Goal: Task Accomplishment & Management: Manage account settings

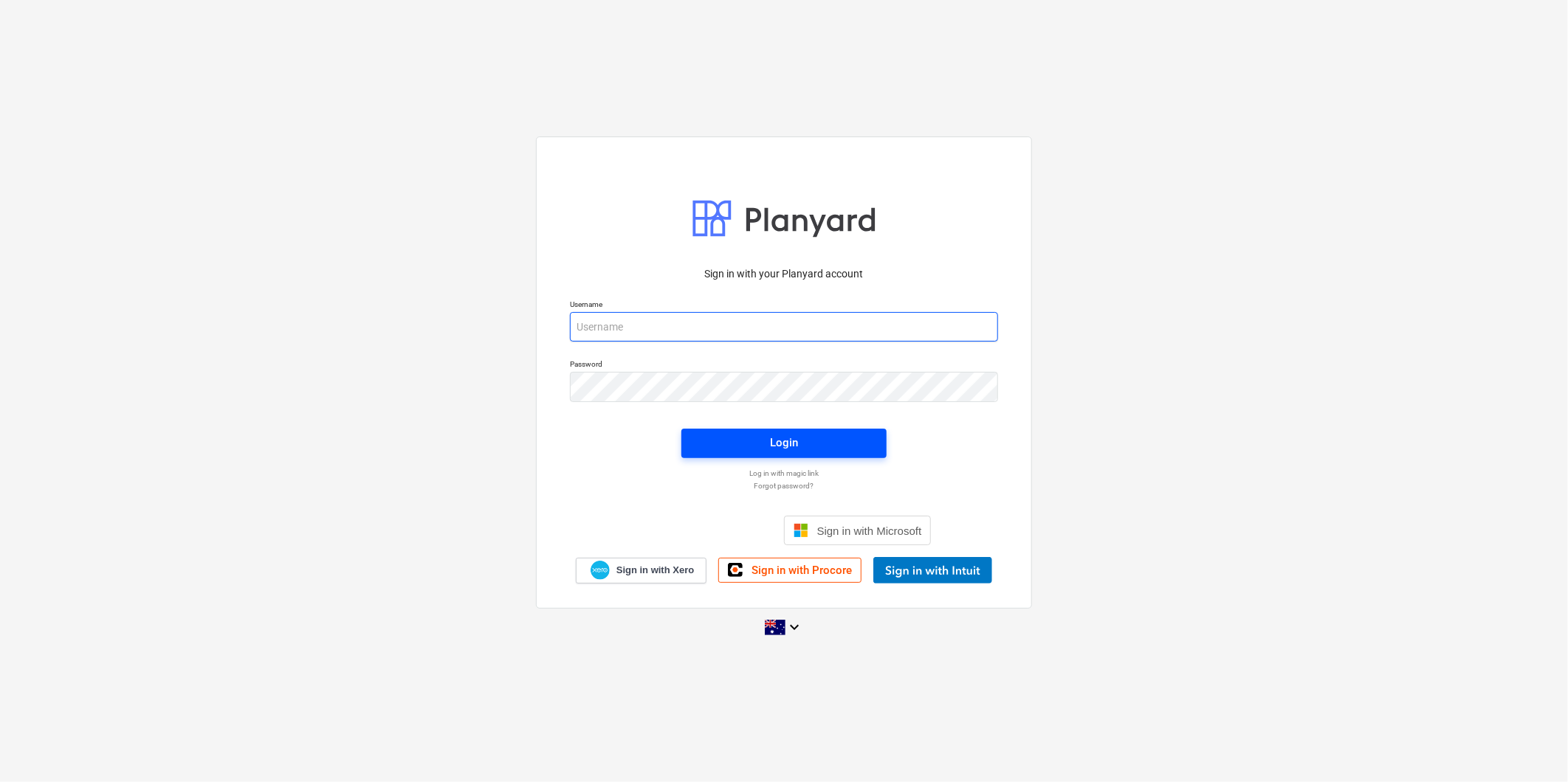
type input "[PERSON_NAME][EMAIL_ADDRESS][DOMAIN_NAME]"
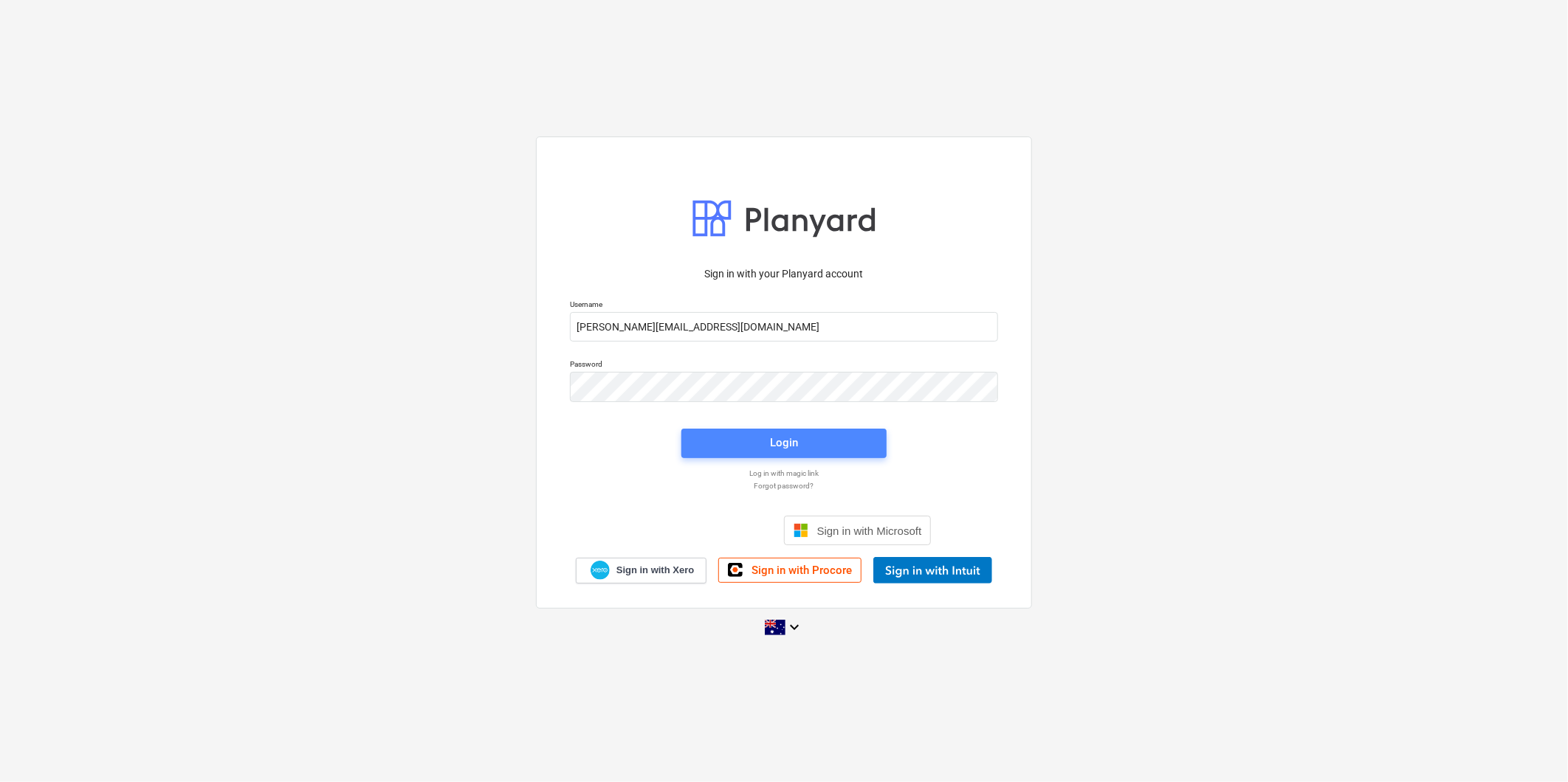
click at [839, 436] on span "Login" at bounding box center [783, 443] width 170 height 19
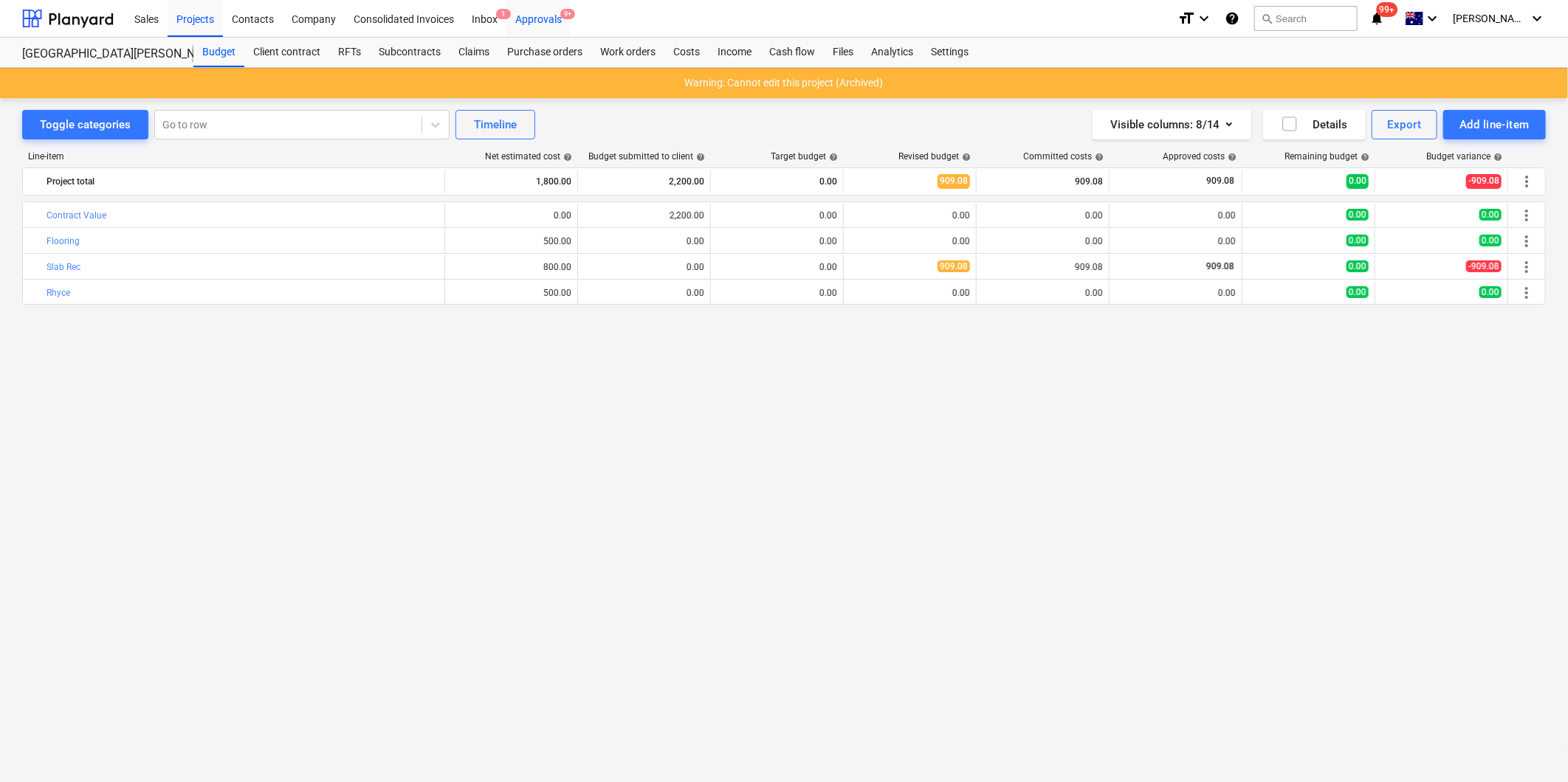
click at [558, 17] on div "Approvals 9+" at bounding box center [538, 18] width 65 height 38
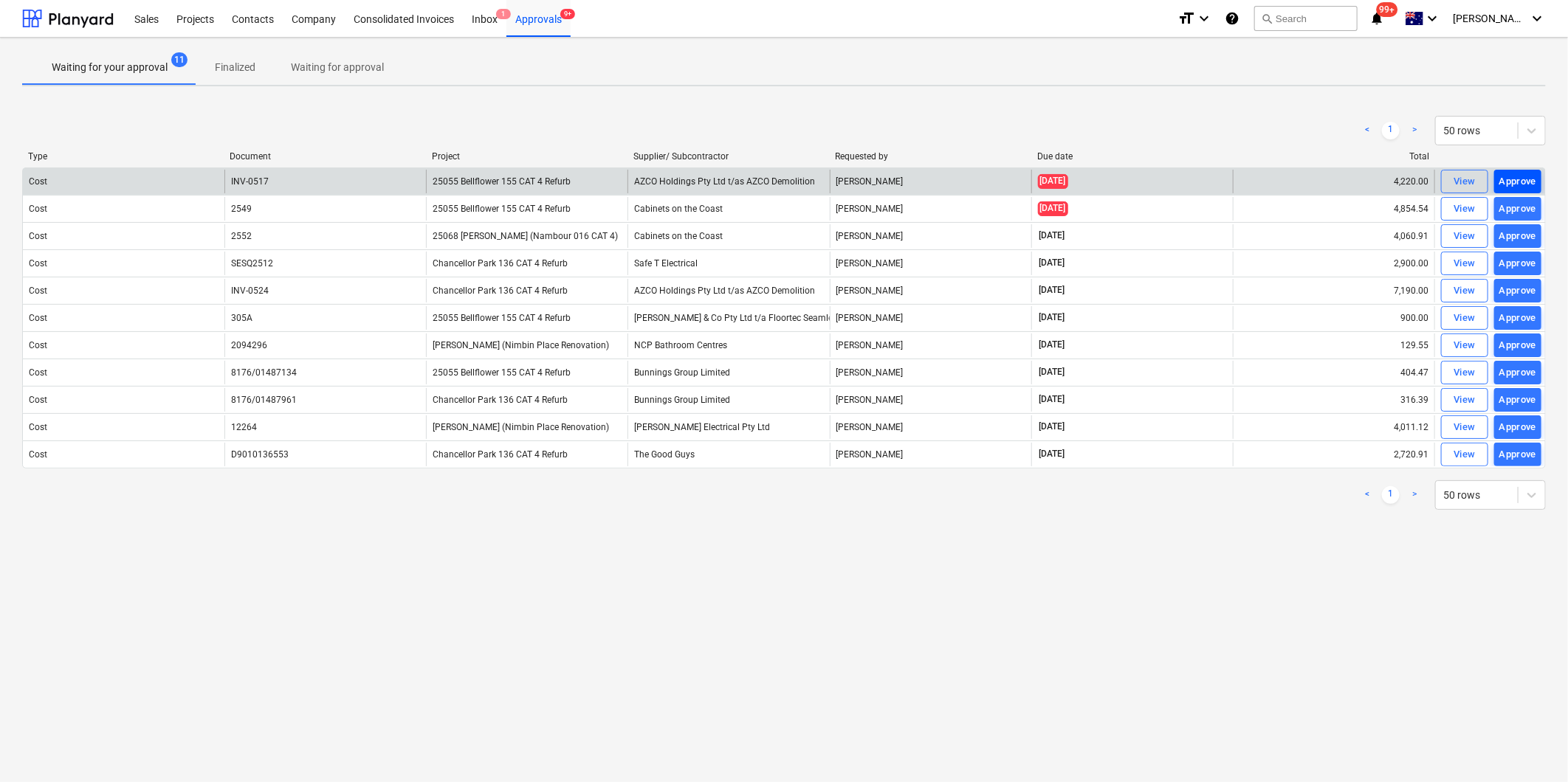
click at [1521, 177] on div "Approve" at bounding box center [1518, 182] width 38 height 17
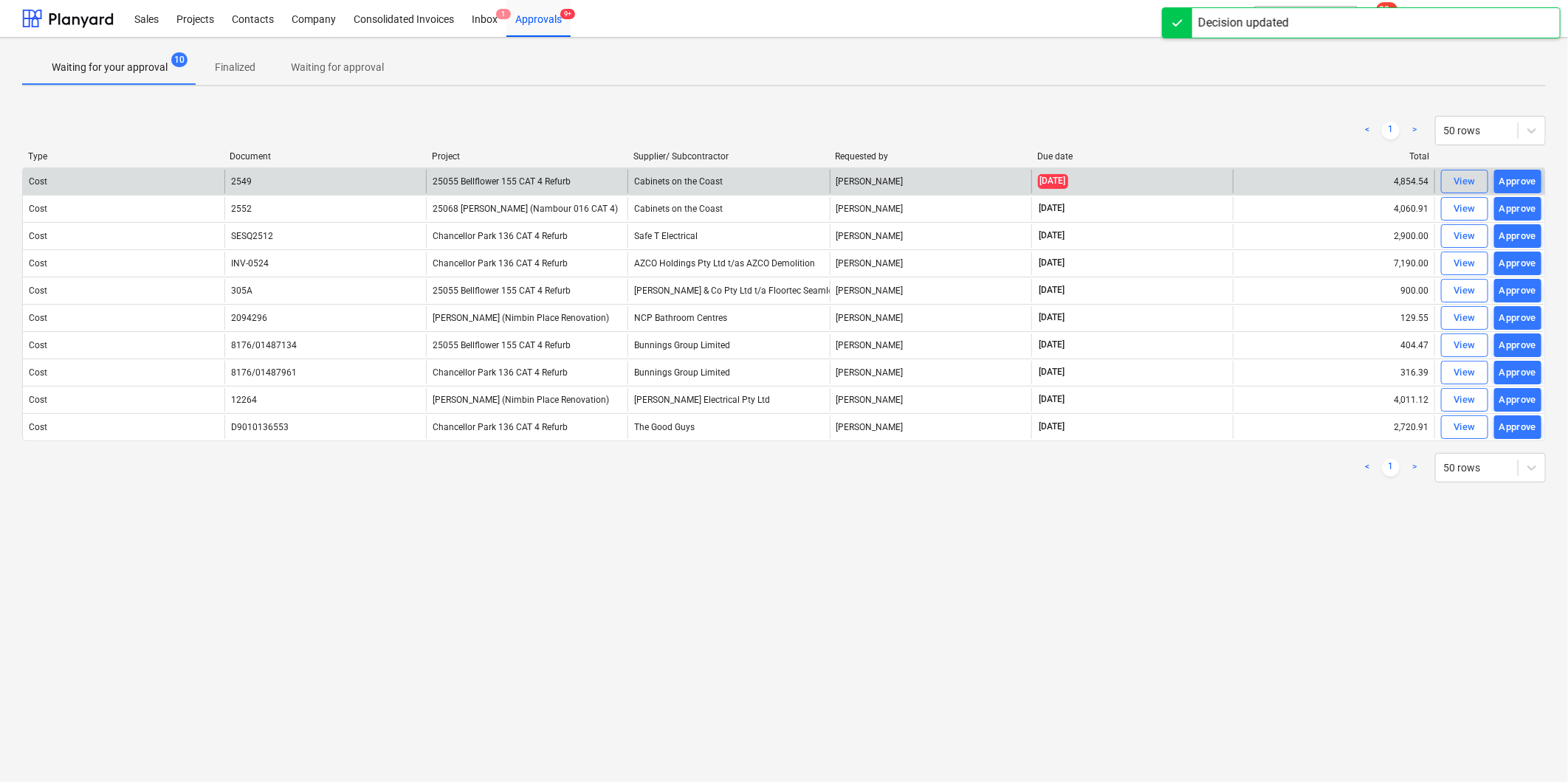
click at [1515, 181] on div "Approve" at bounding box center [1518, 182] width 38 height 17
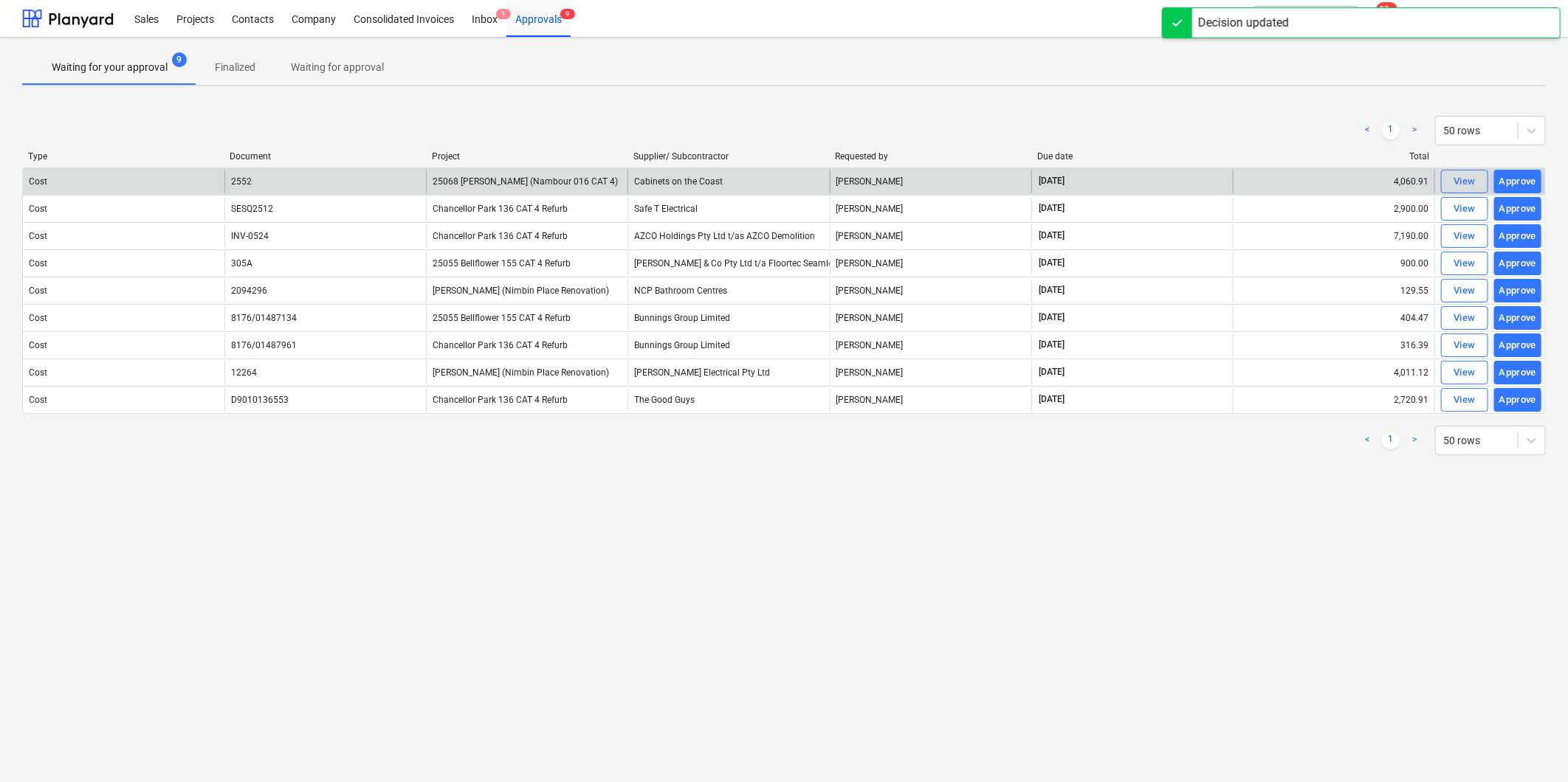
click at [1515, 181] on div "Approve" at bounding box center [1518, 182] width 38 height 17
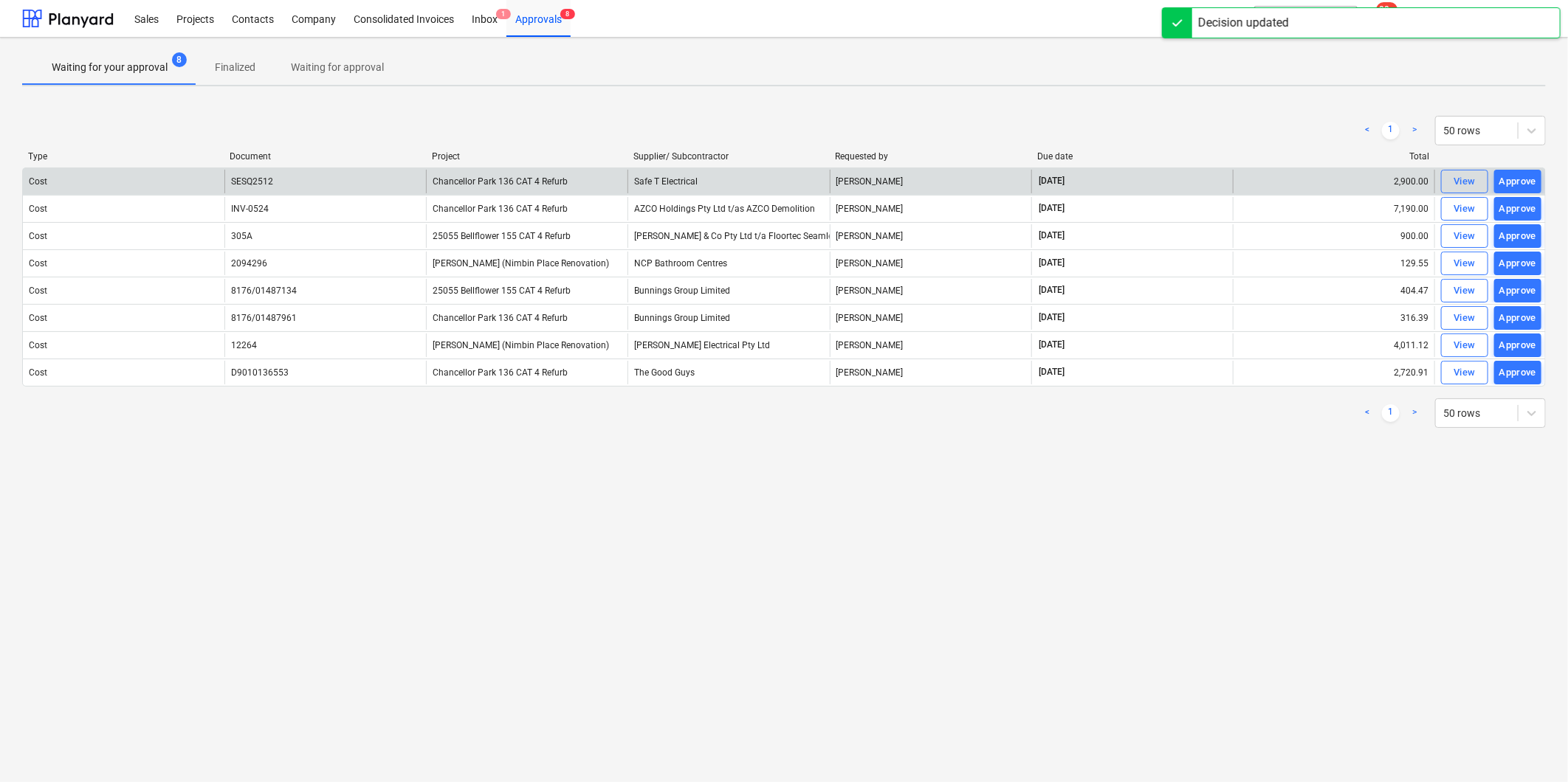
click at [1515, 181] on div "Approve" at bounding box center [1518, 182] width 38 height 17
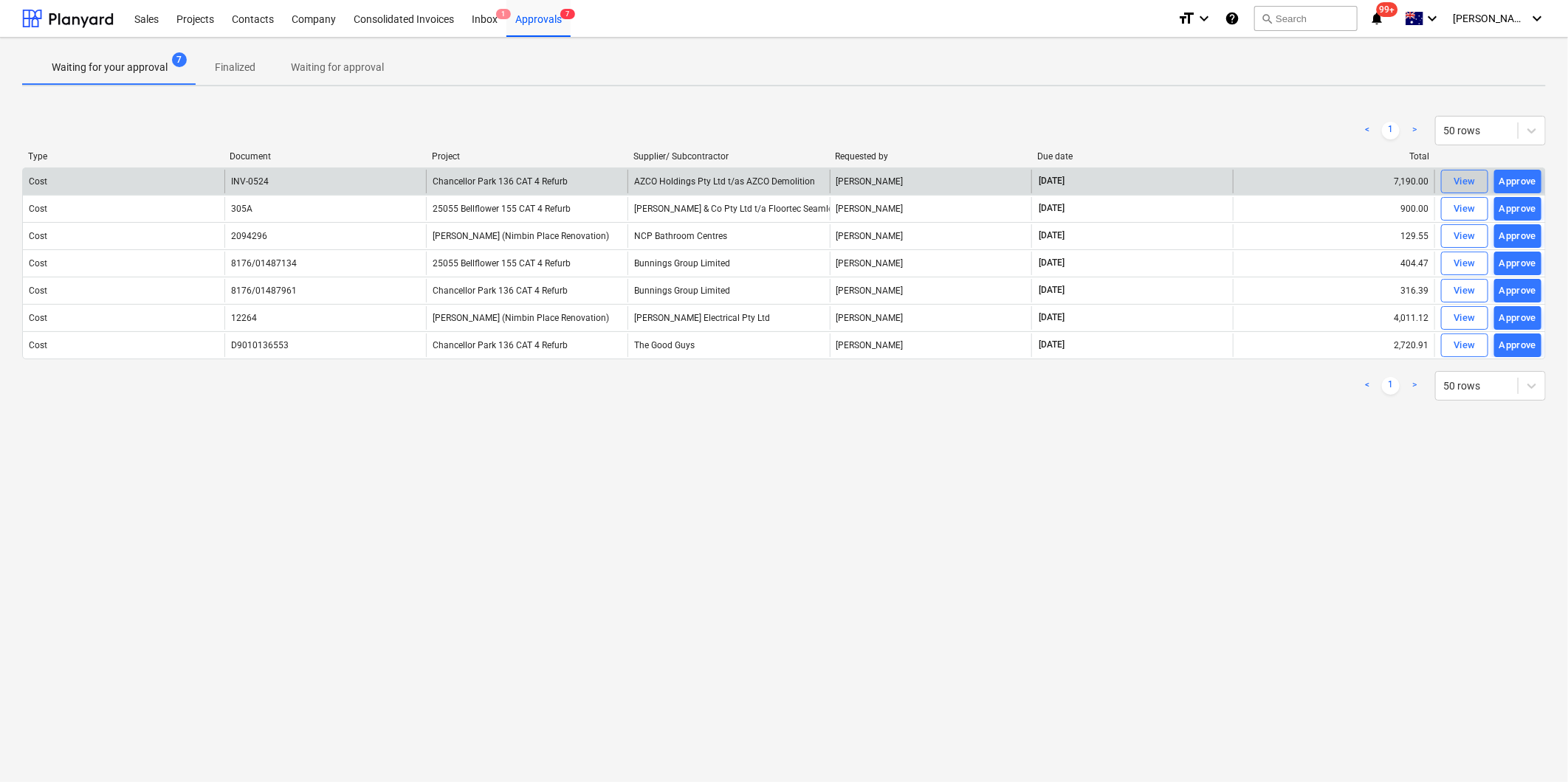
click at [1472, 178] on div "View" at bounding box center [1465, 182] width 22 height 17
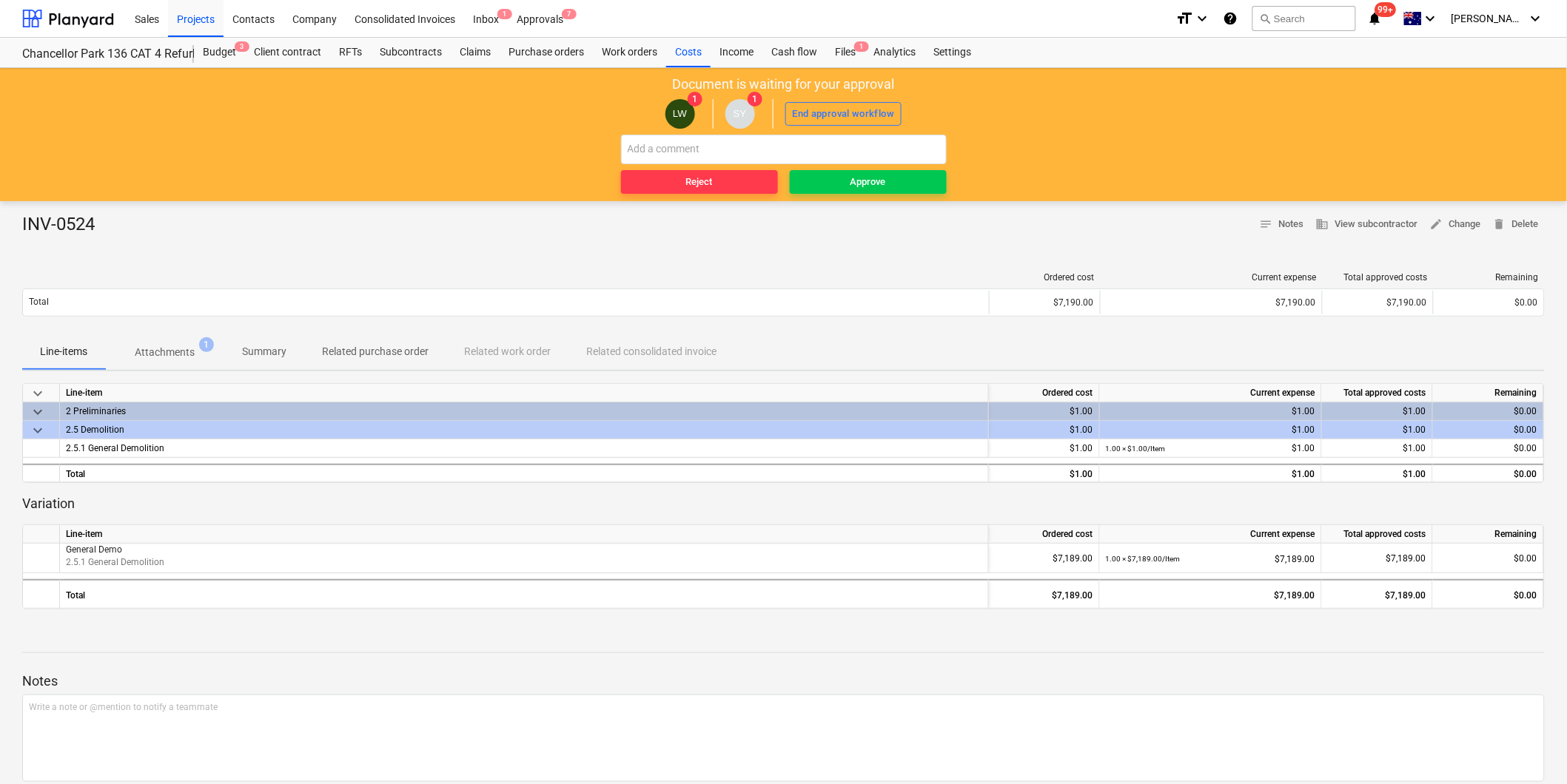
click at [158, 350] on p "Attachments" at bounding box center [164, 352] width 60 height 16
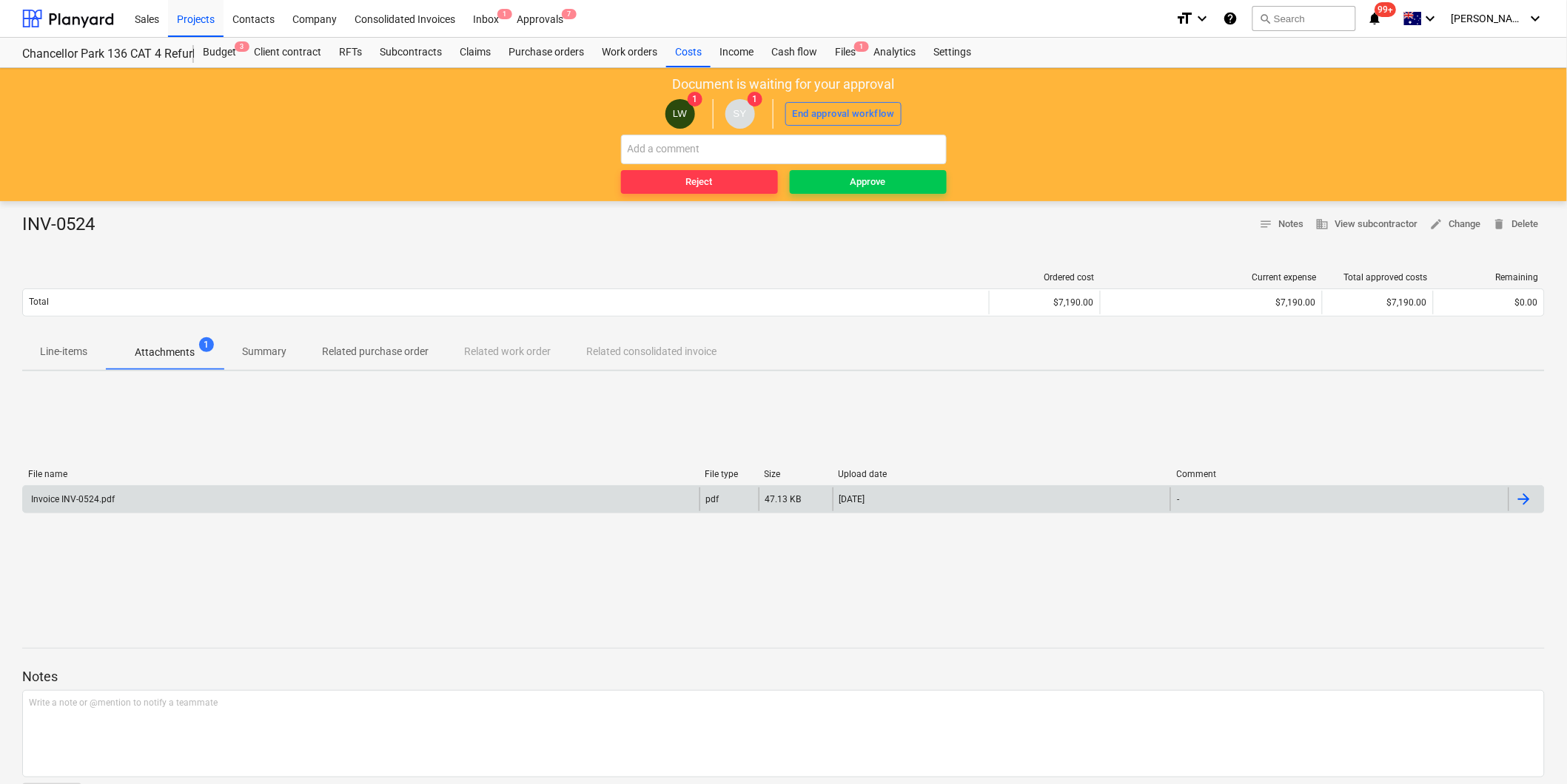
click at [101, 496] on div "Invoice INV-0524.pdf" at bounding box center [71, 499] width 86 height 10
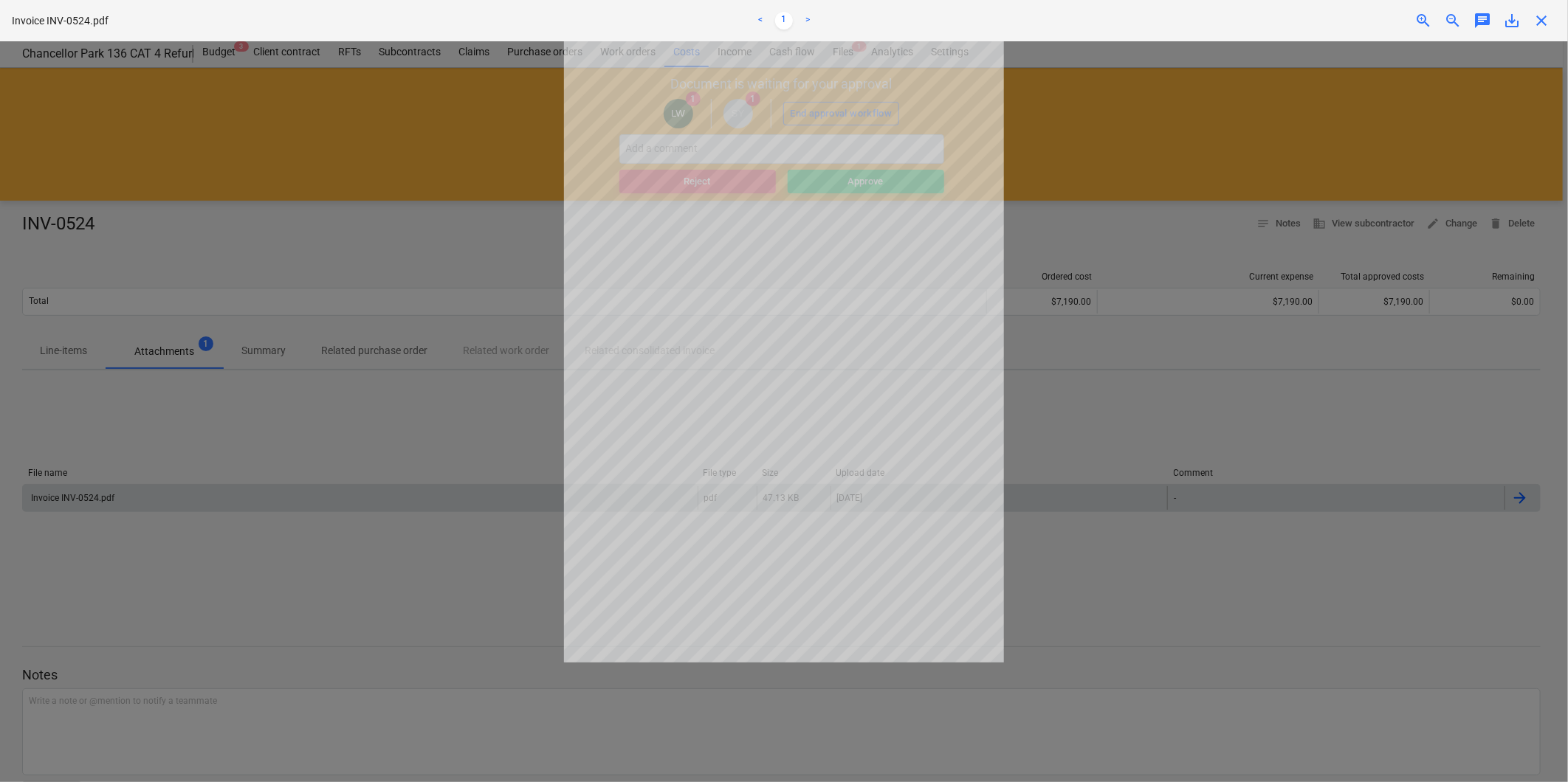
click at [1515, 16] on span "save_alt" at bounding box center [1512, 21] width 18 height 18
click at [1345, 101] on div at bounding box center [784, 412] width 1568 height 741
click at [1545, 20] on span "close" at bounding box center [1541, 21] width 18 height 18
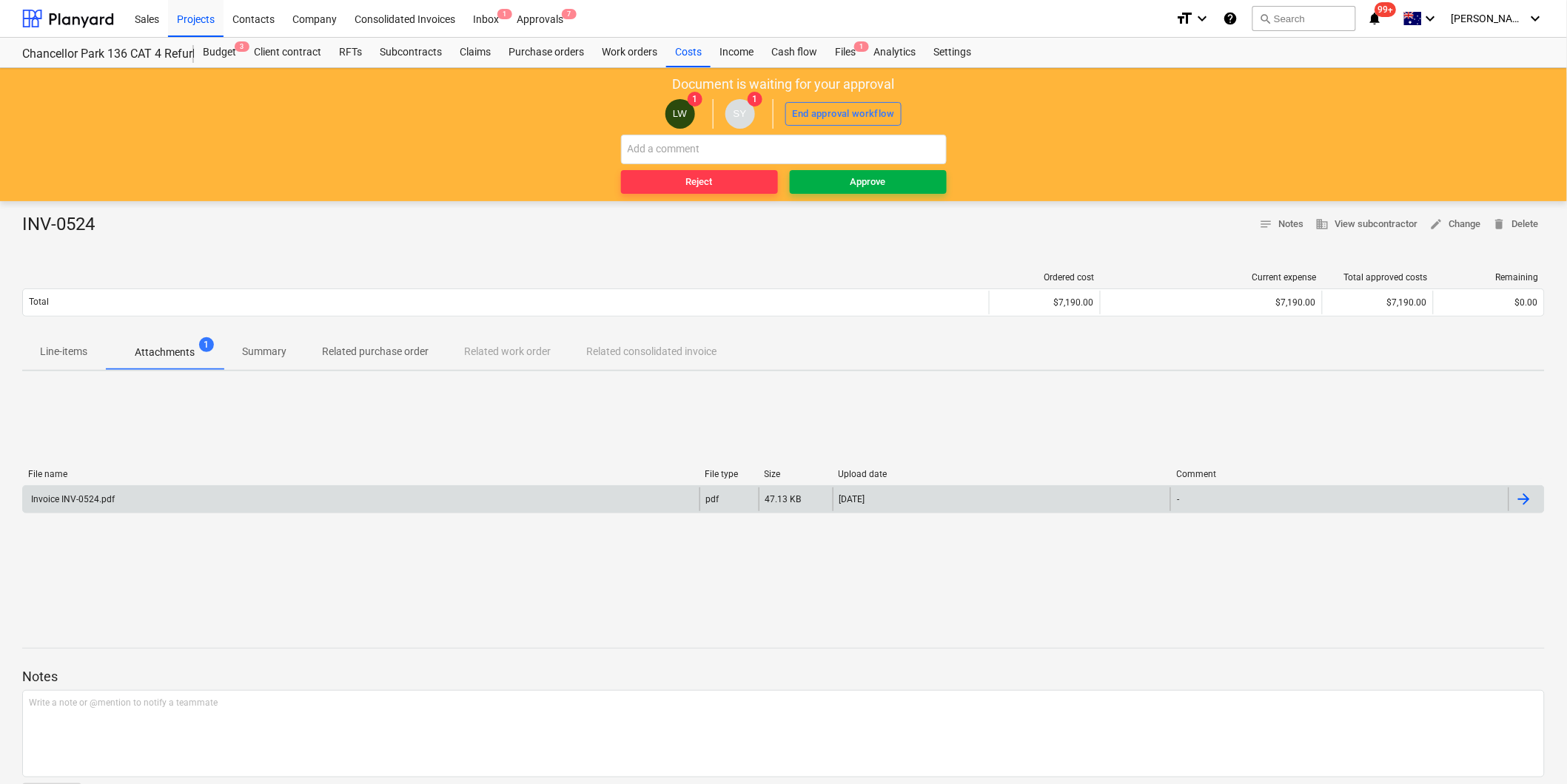
click at [853, 184] on div "Approve" at bounding box center [868, 182] width 35 height 17
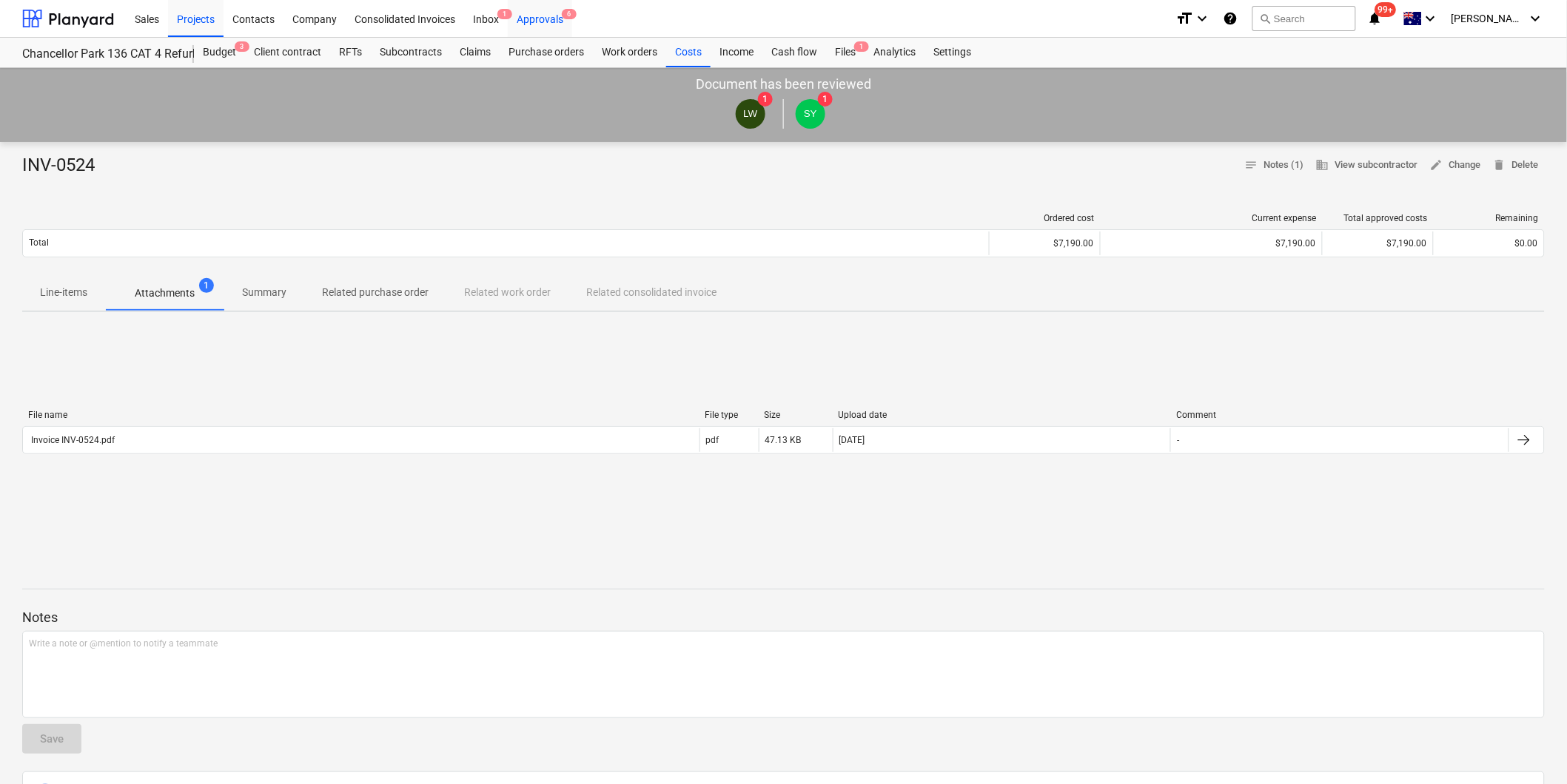
click at [541, 19] on div "Approvals 6" at bounding box center [540, 18] width 65 height 38
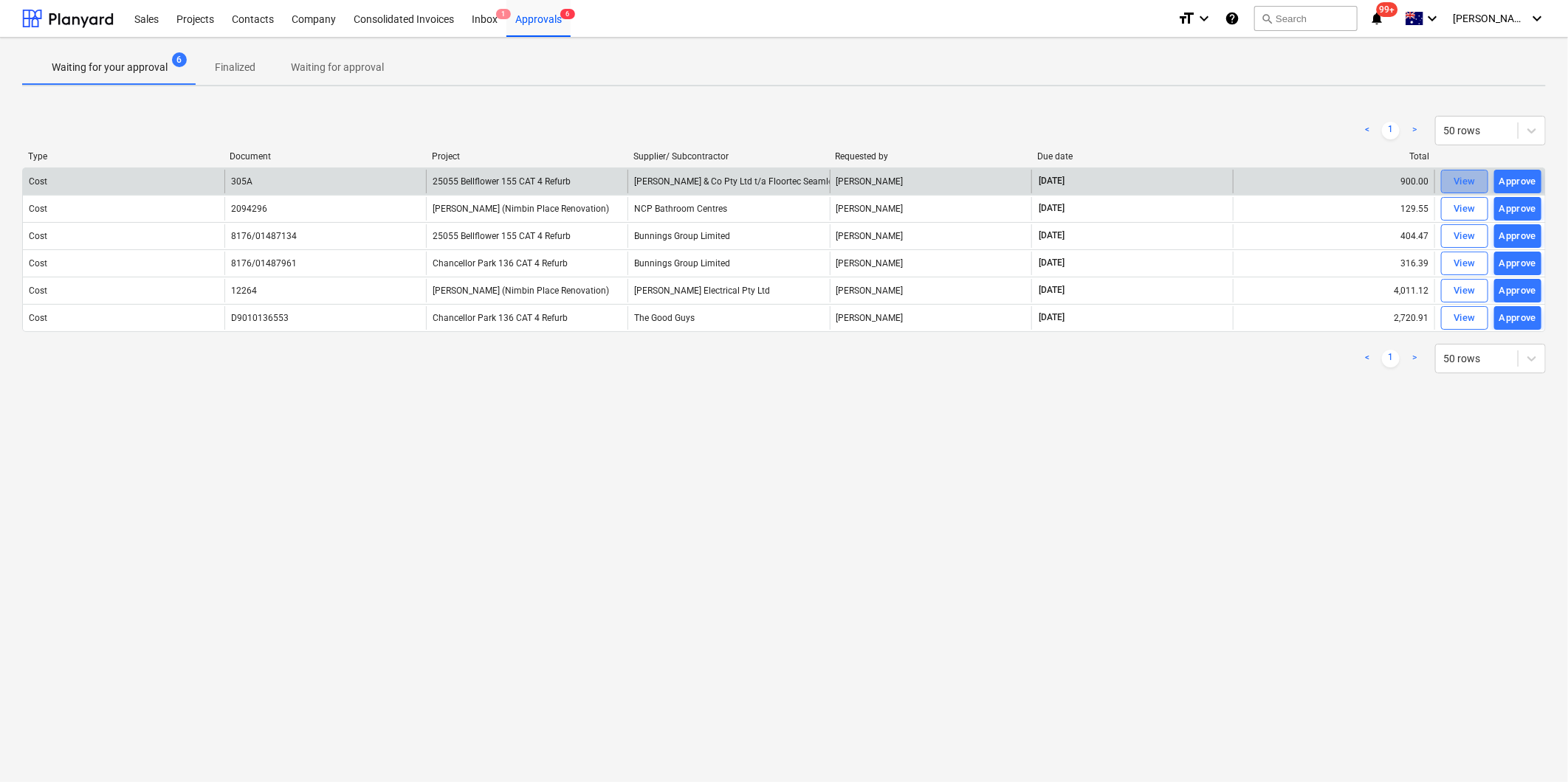
click at [1453, 177] on div "View" at bounding box center [1465, 182] width 22 height 17
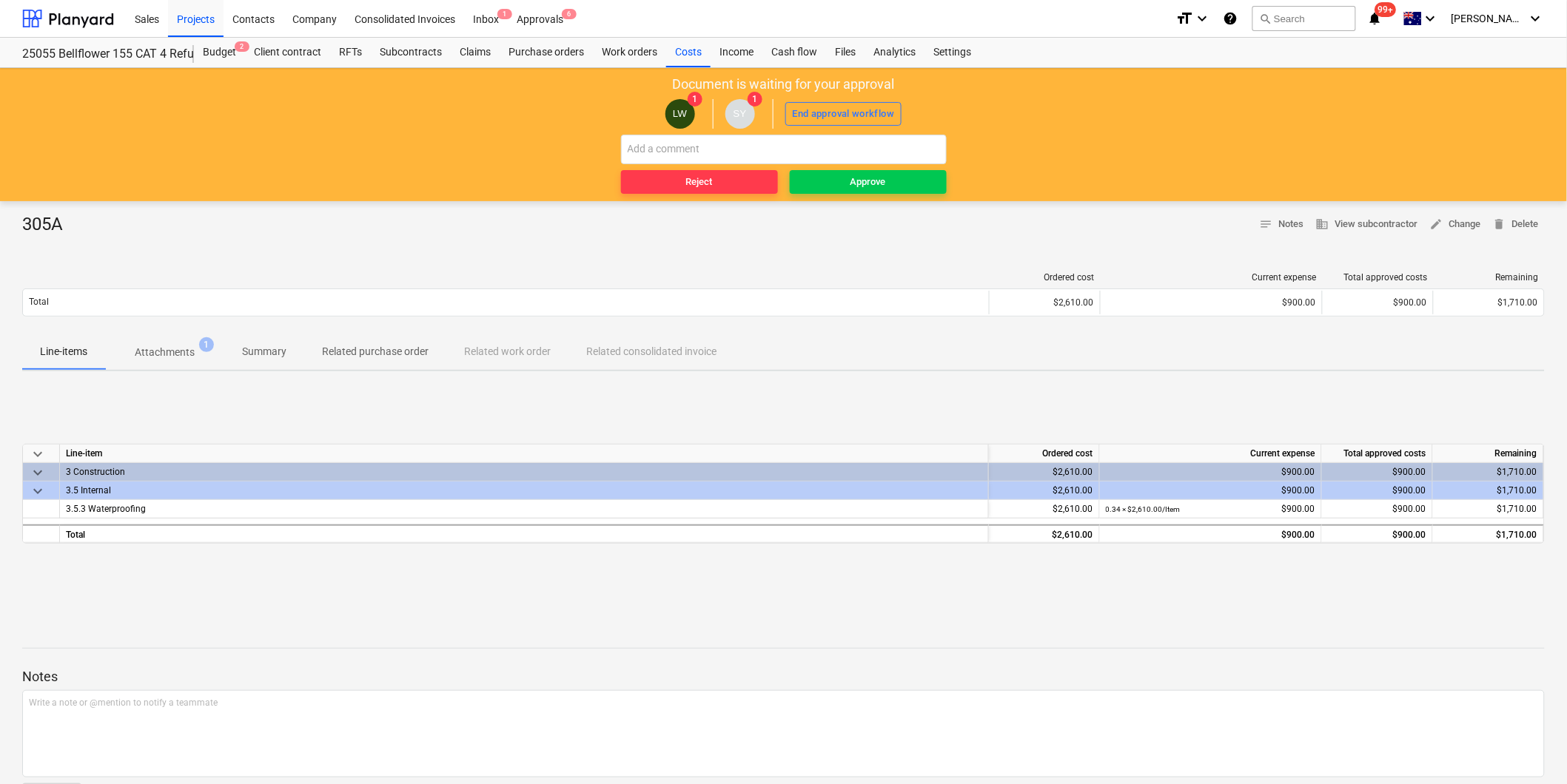
click at [165, 355] on p "Attachments" at bounding box center [164, 352] width 60 height 16
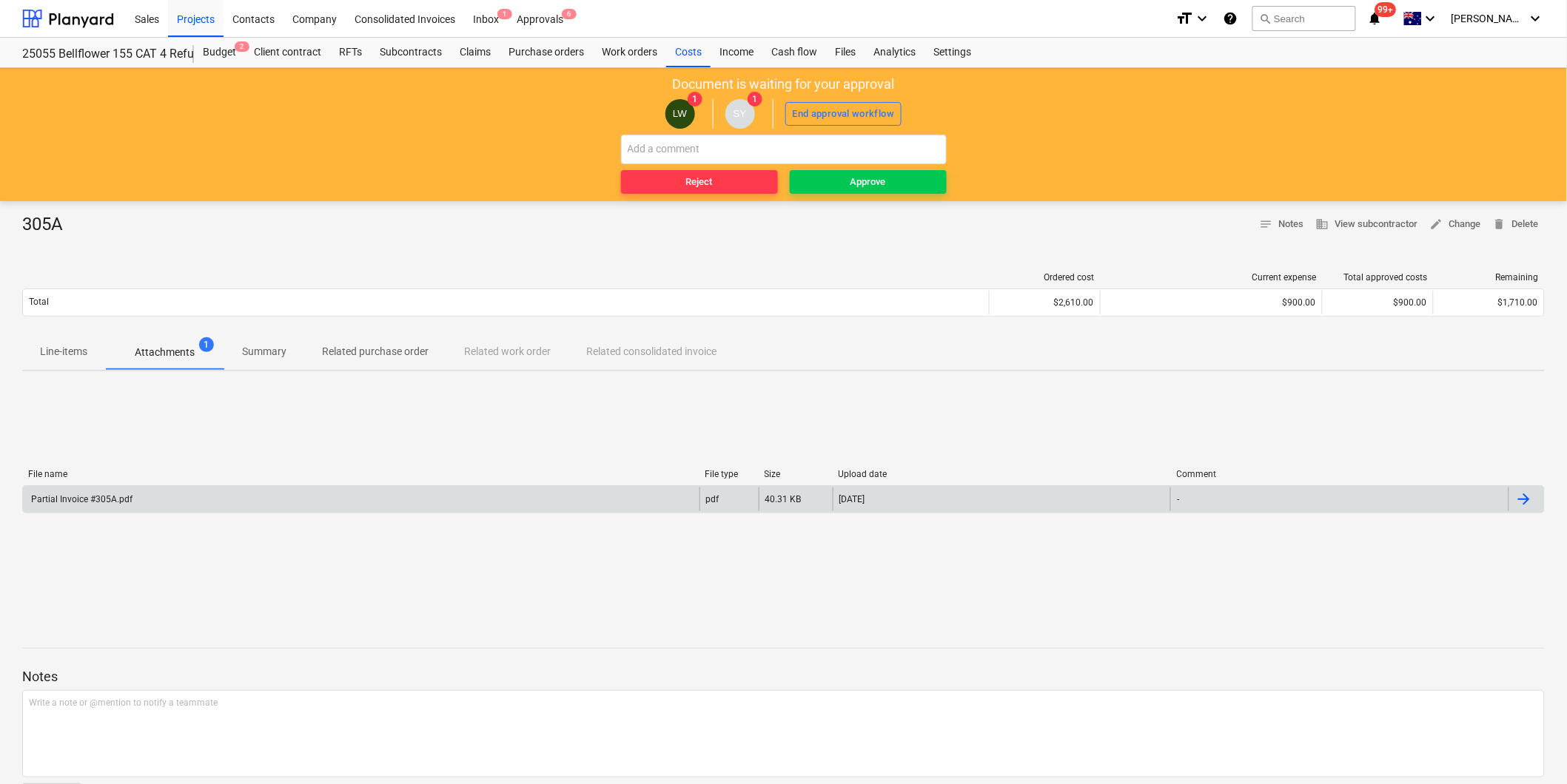
click at [60, 492] on div "Partial Invoice #305A.pdf" at bounding box center [361, 499] width 676 height 23
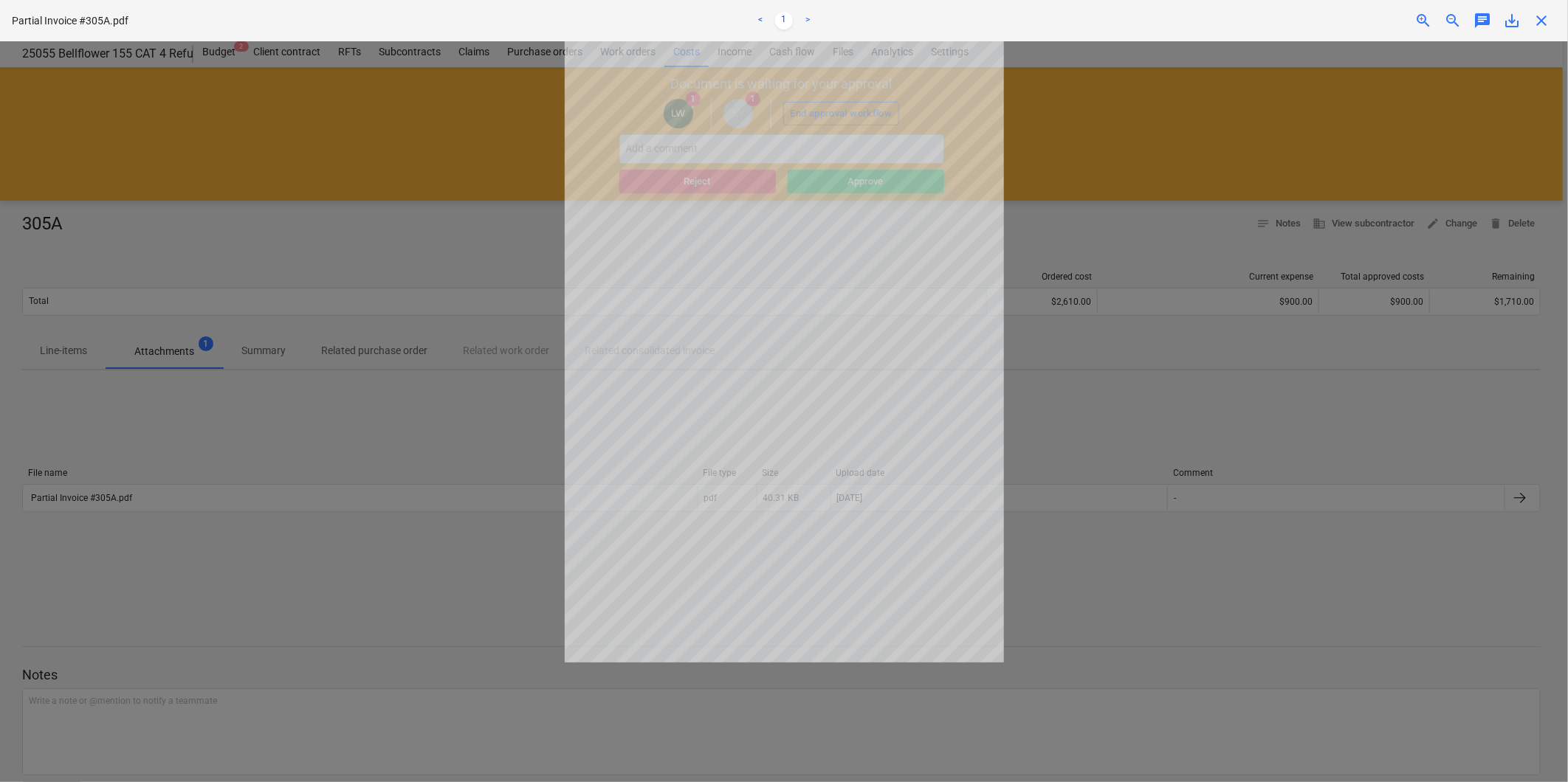
click at [1101, 363] on div at bounding box center [784, 412] width 1568 height 741
click at [1543, 16] on span "close" at bounding box center [1541, 21] width 18 height 18
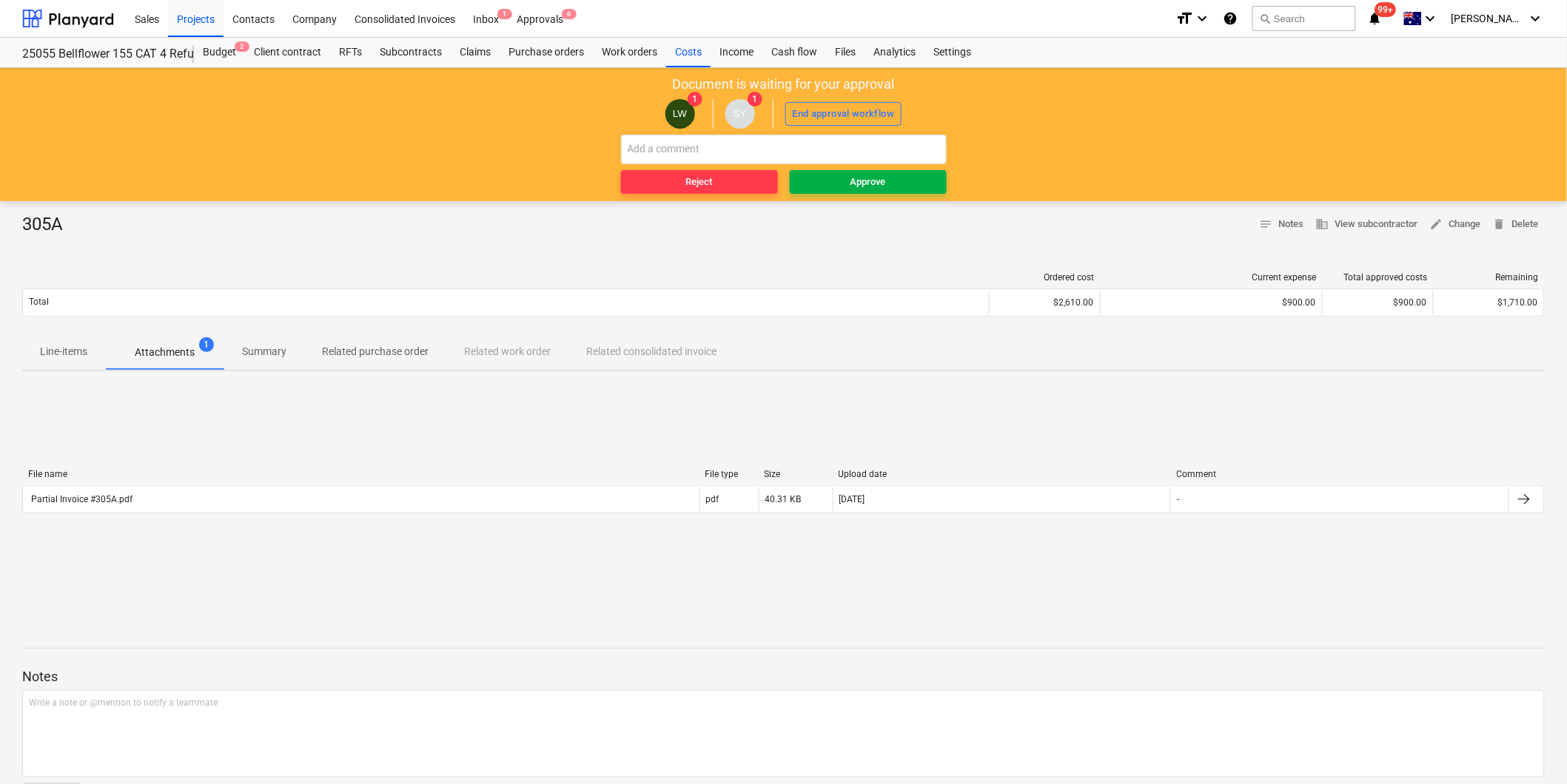
click at [878, 189] on div "Approve" at bounding box center [868, 182] width 35 height 17
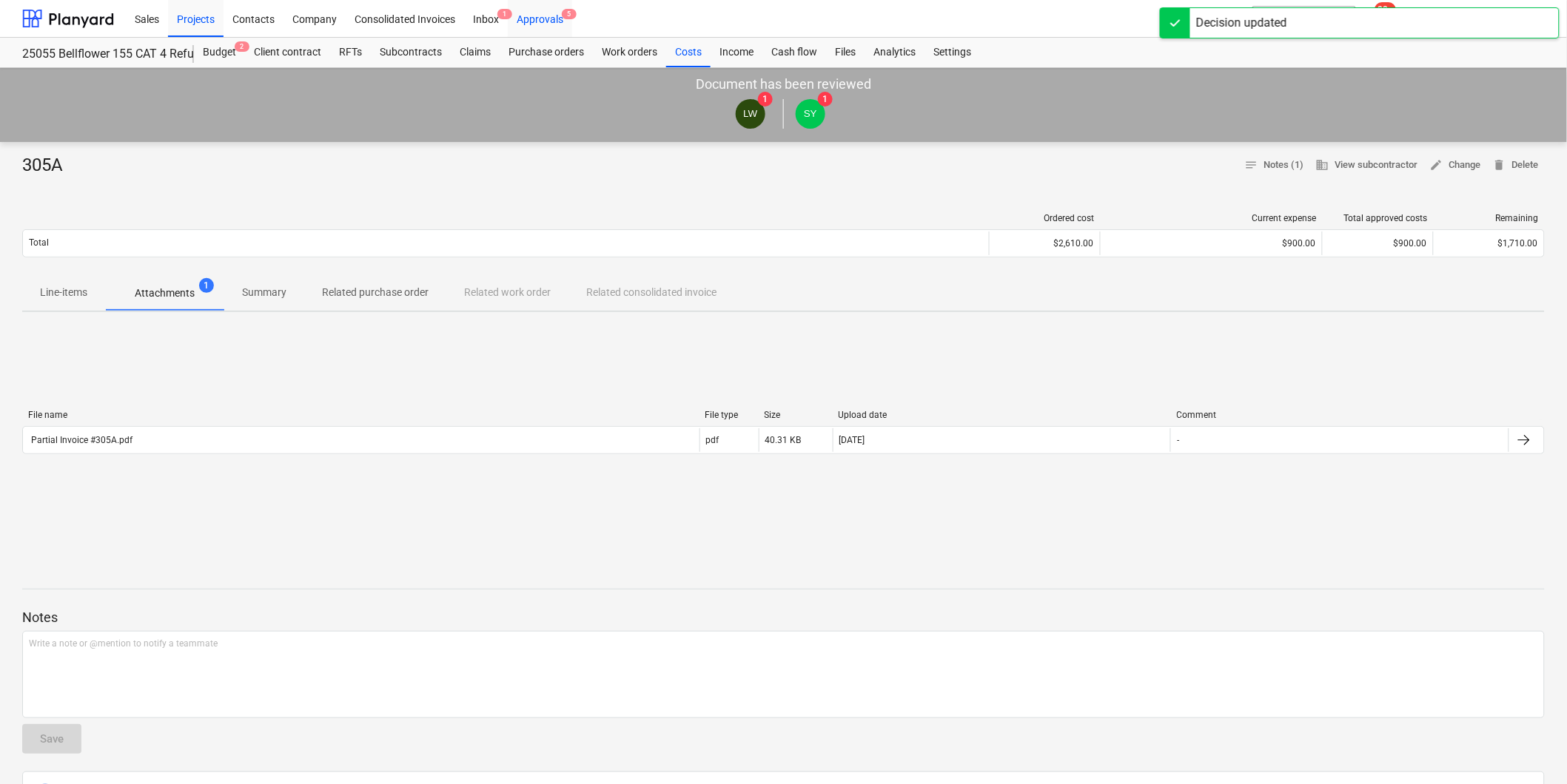
click at [549, 19] on div "Approvals 5" at bounding box center [540, 18] width 65 height 38
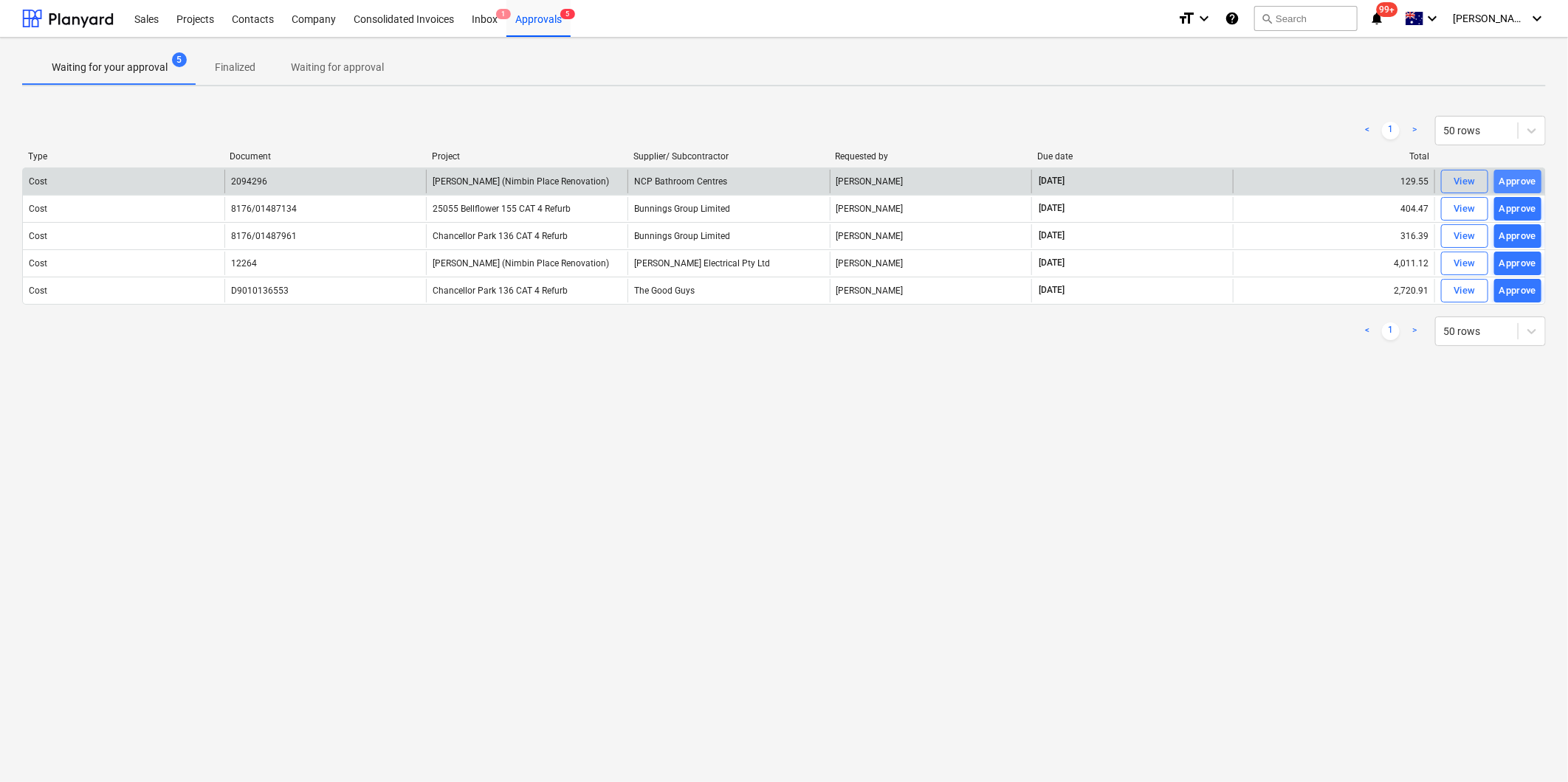
click at [1512, 178] on div "Approve" at bounding box center [1518, 182] width 38 height 17
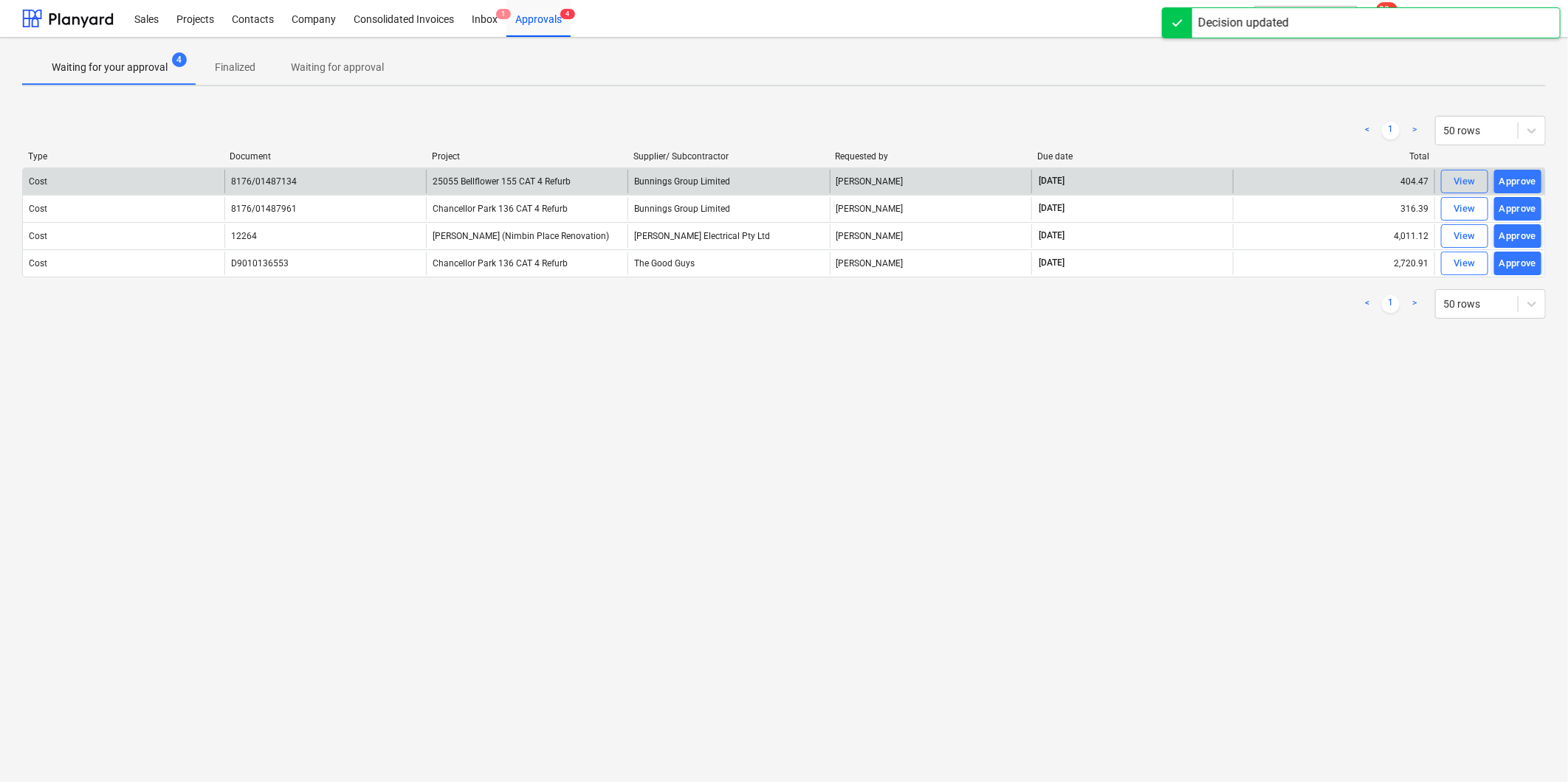
click at [1512, 178] on div "Approve" at bounding box center [1518, 182] width 38 height 17
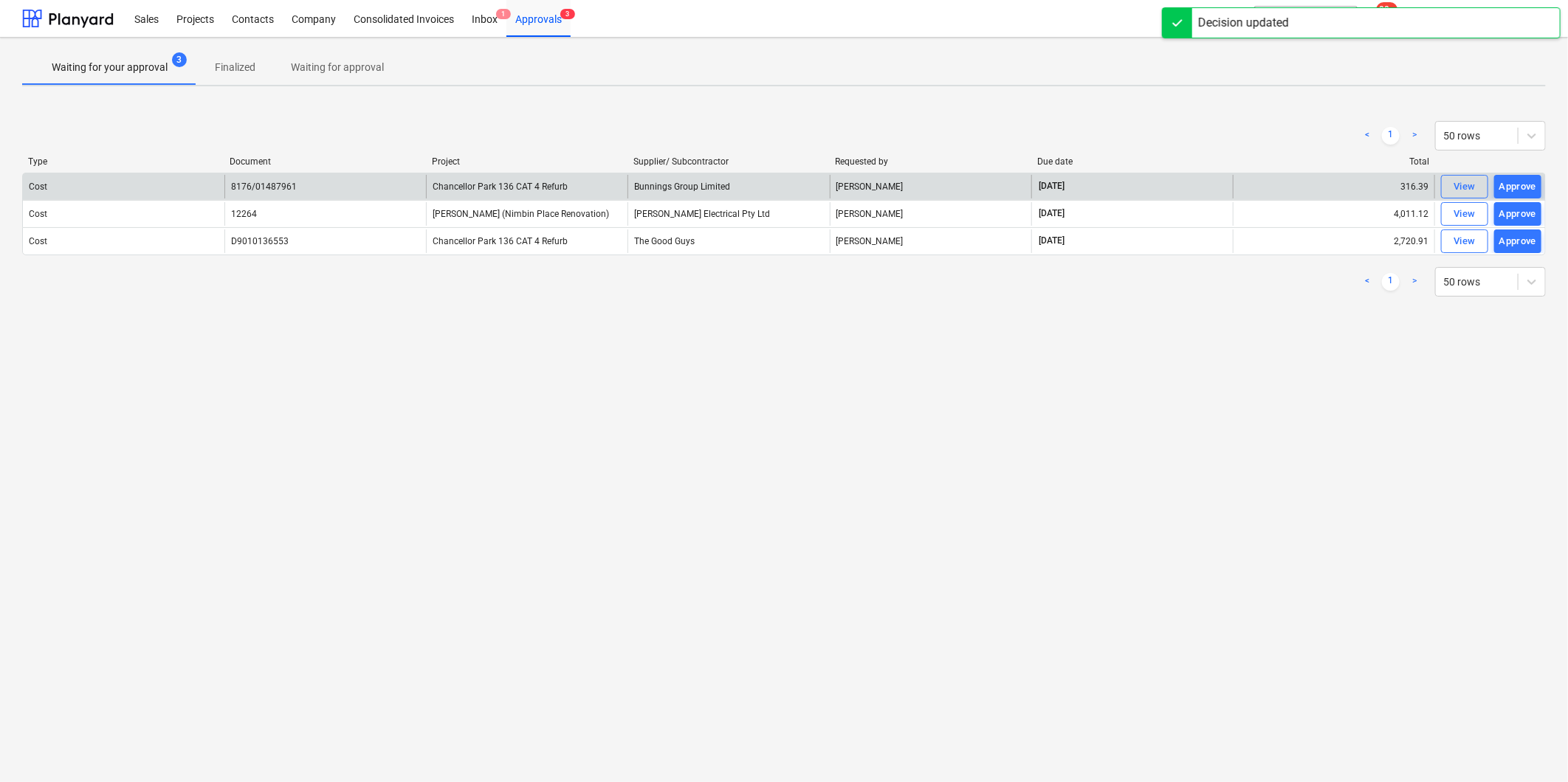
click at [1512, 178] on div "Approve" at bounding box center [1518, 187] width 38 height 17
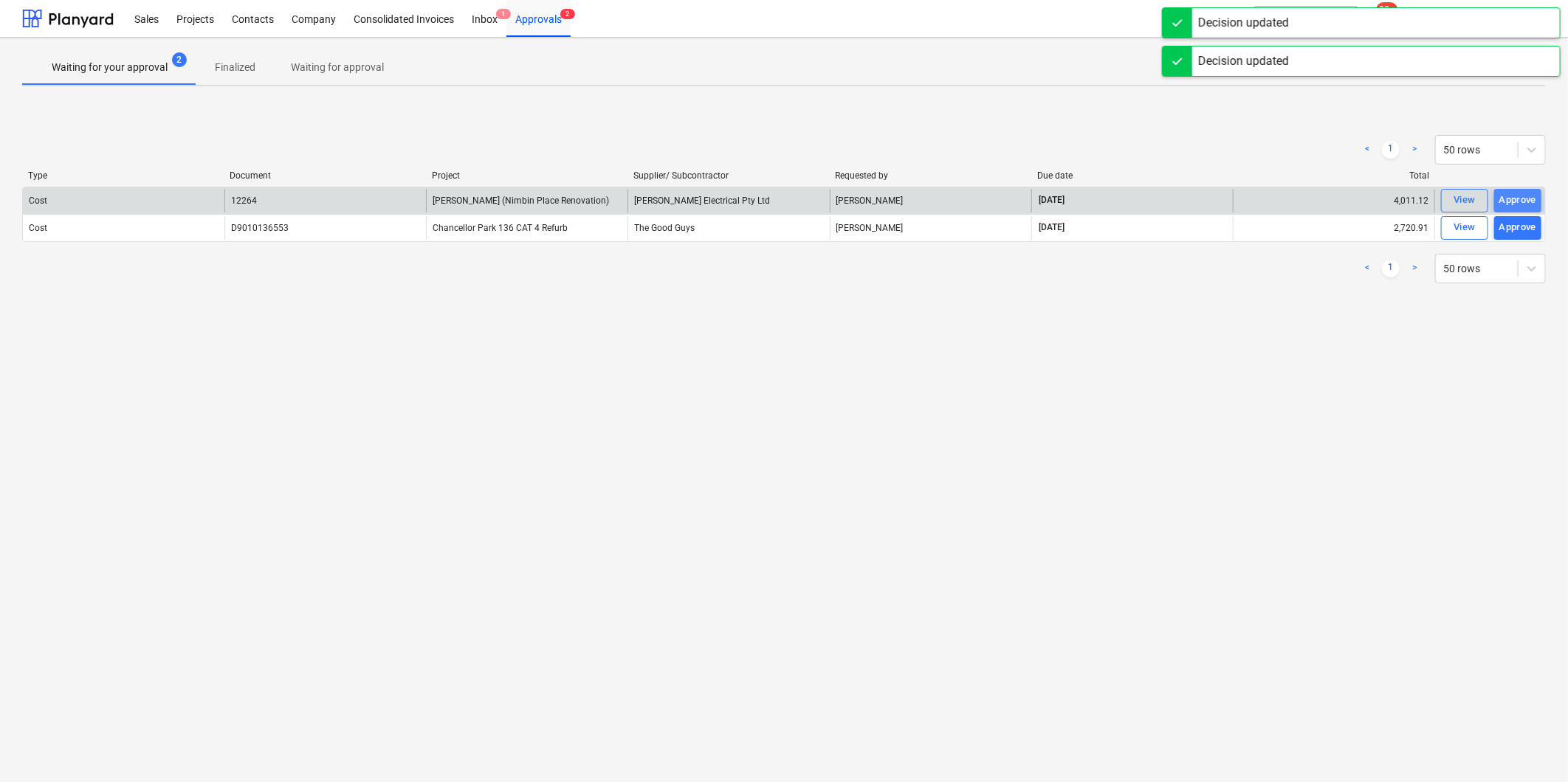
click at [1511, 192] on div "Approve" at bounding box center [1518, 201] width 38 height 17
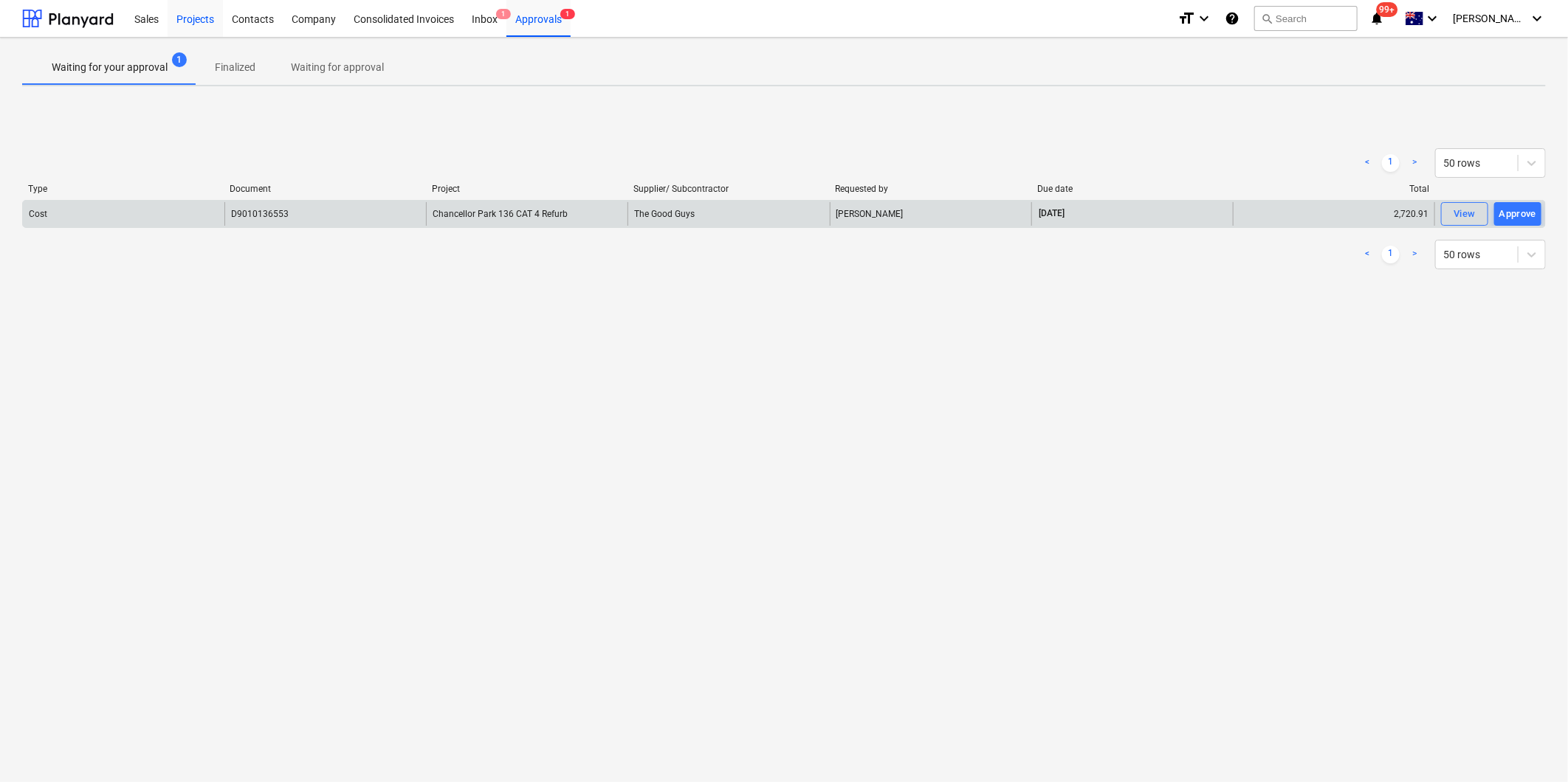
drag, startPoint x: 186, startPoint y: 24, endPoint x: 203, endPoint y: 9, distance: 22.7
click at [186, 23] on div "Projects" at bounding box center [196, 18] width 55 height 38
